Goal: Information Seeking & Learning: Learn about a topic

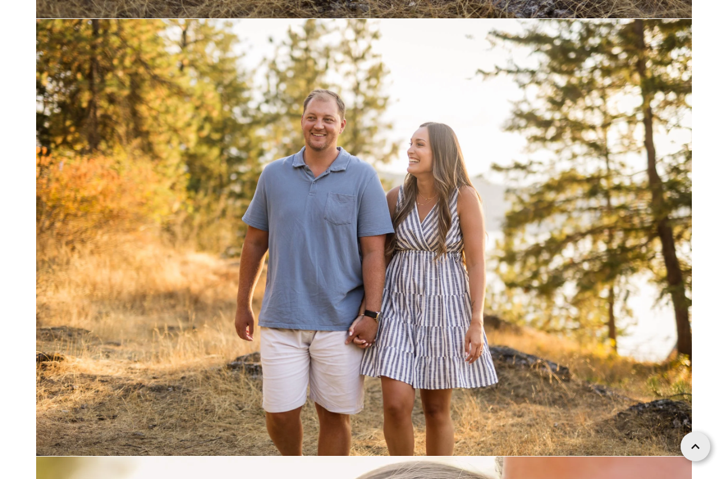
scroll to position [3737, 0]
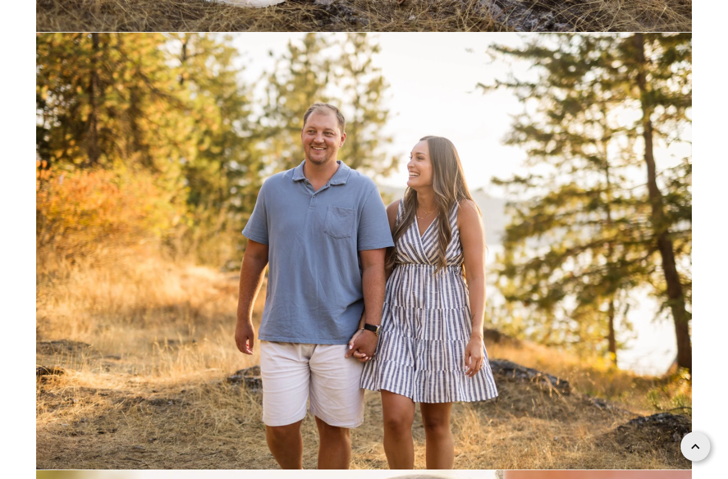
click at [243, 101] on img at bounding box center [364, 251] width 656 height 437
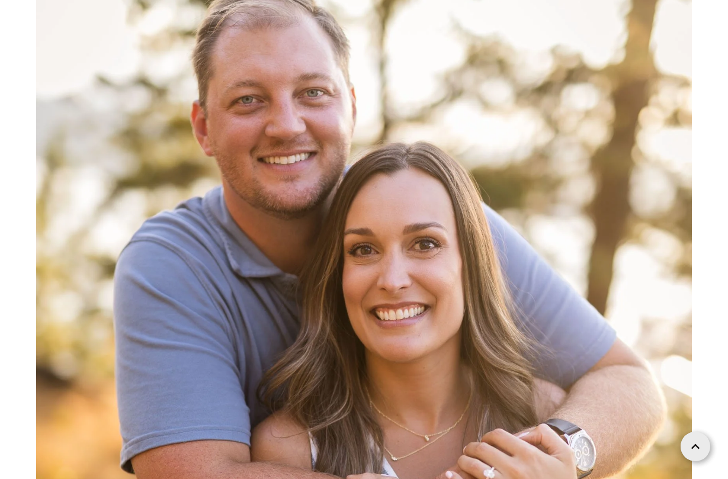
scroll to position [6163, 0]
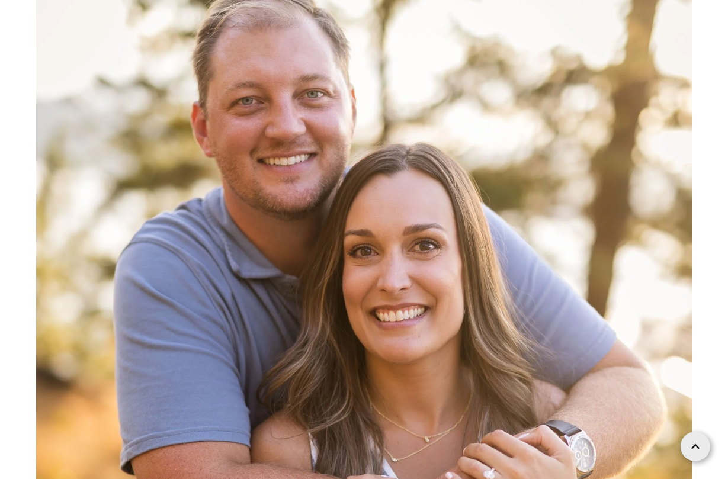
click at [243, 101] on img at bounding box center [364, 395] width 656 height 984
click at [582, 175] on img at bounding box center [364, 395] width 656 height 984
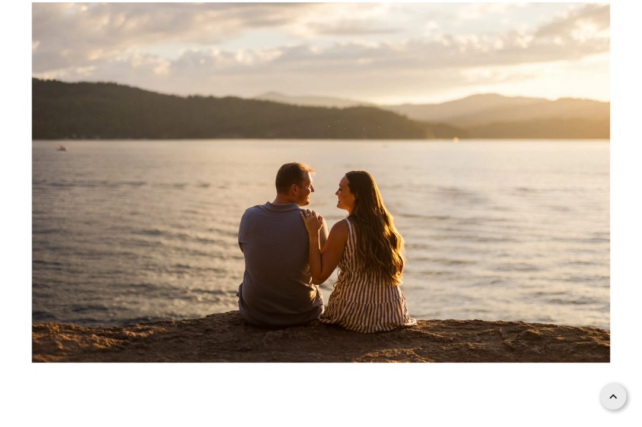
scroll to position [11353, 0]
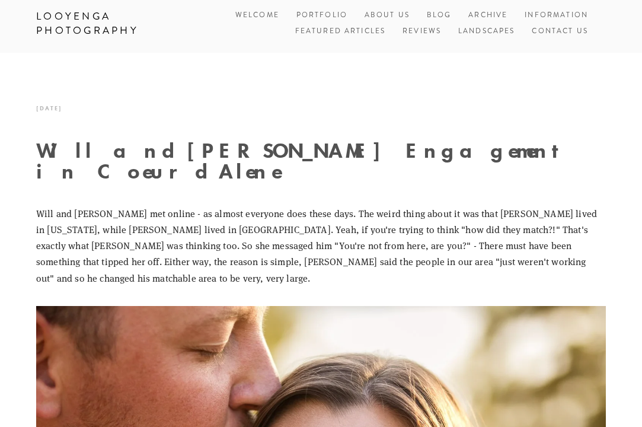
scroll to position [9, 0]
